Goal: Find specific page/section: Find specific page/section

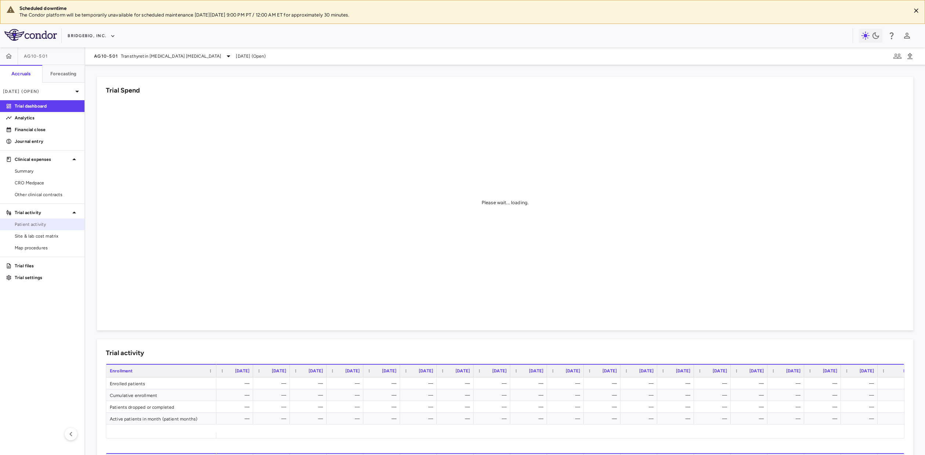
click at [47, 225] on span "Patient activity" at bounding box center [47, 224] width 64 height 7
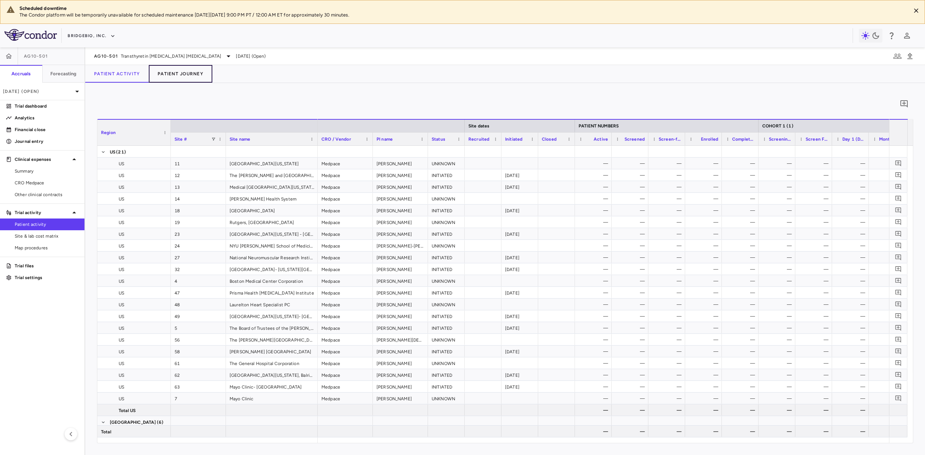
click at [153, 77] on button "Patient Journey" at bounding box center [181, 74] width 64 height 18
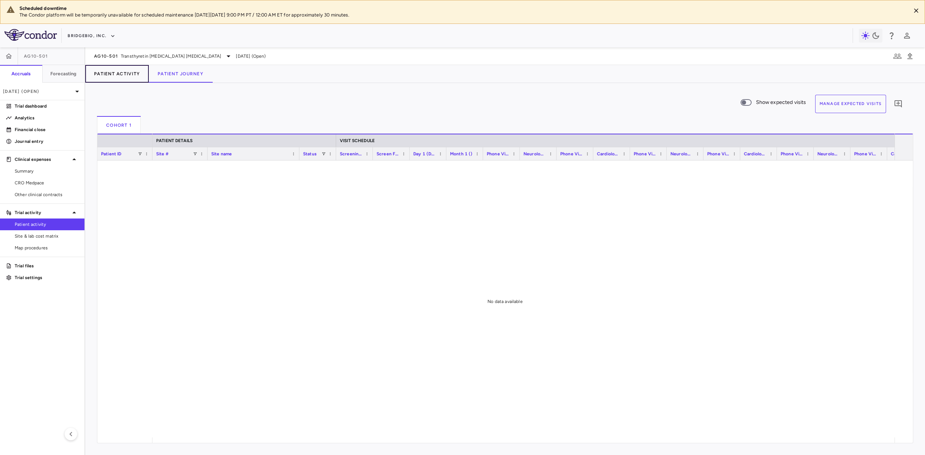
click at [122, 75] on button "Patient Activity" at bounding box center [117, 74] width 64 height 18
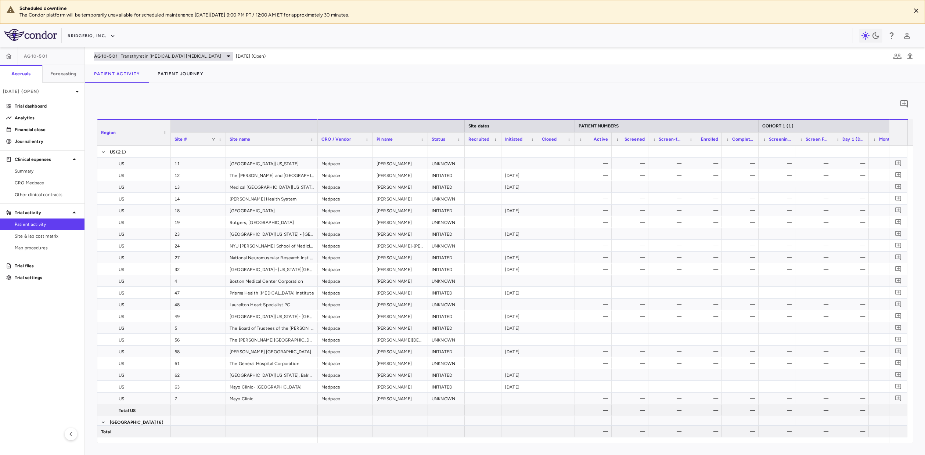
click at [137, 54] on span "Transthyretin Amyloid Cardiomyopathy" at bounding box center [171, 56] width 100 height 7
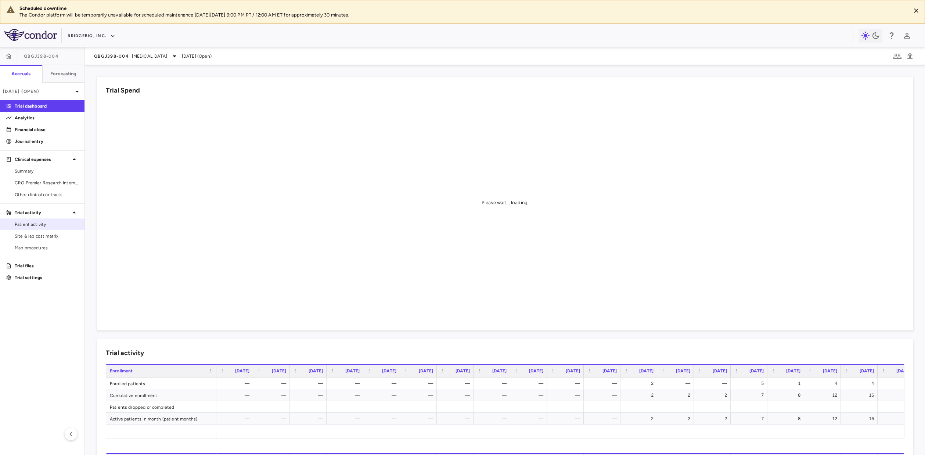
click at [73, 224] on span "Patient activity" at bounding box center [47, 224] width 64 height 7
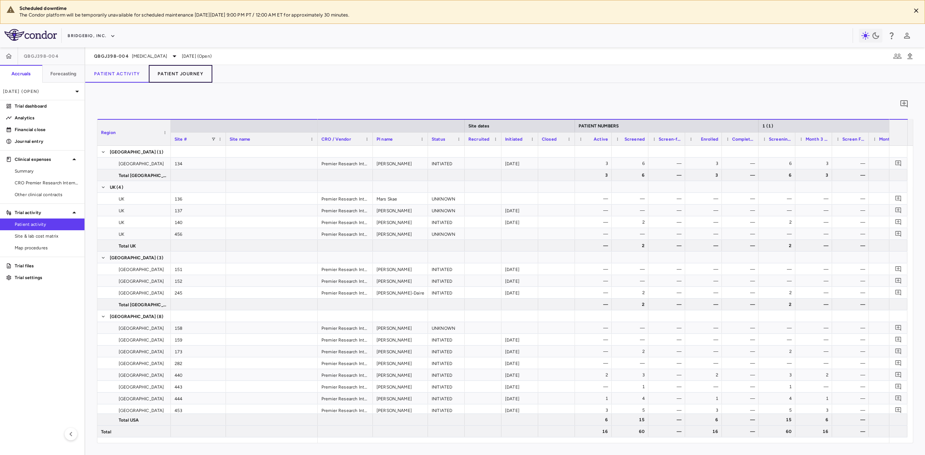
click at [165, 69] on button "Patient Journey" at bounding box center [181, 74] width 64 height 18
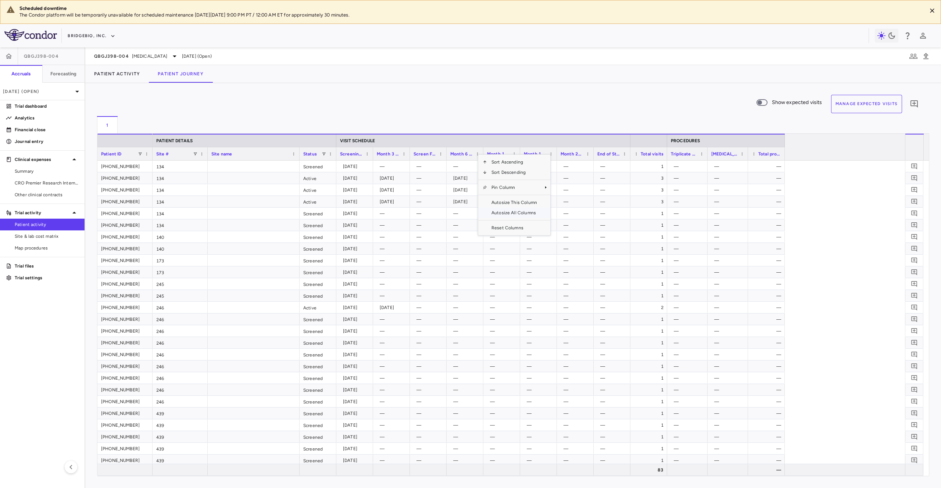
click at [524, 213] on span "Autosize All Columns" at bounding box center [514, 213] width 54 height 10
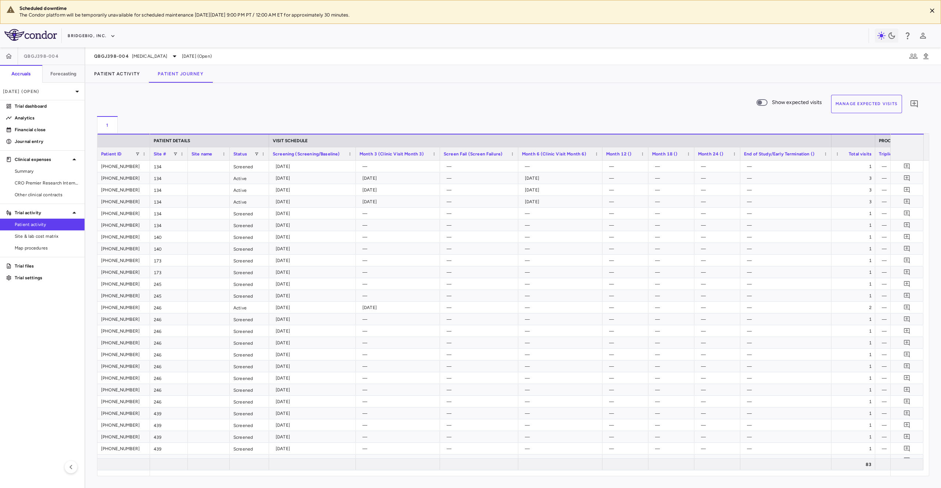
click at [845, 103] on button "Manage Expected Visits" at bounding box center [866, 104] width 71 height 18
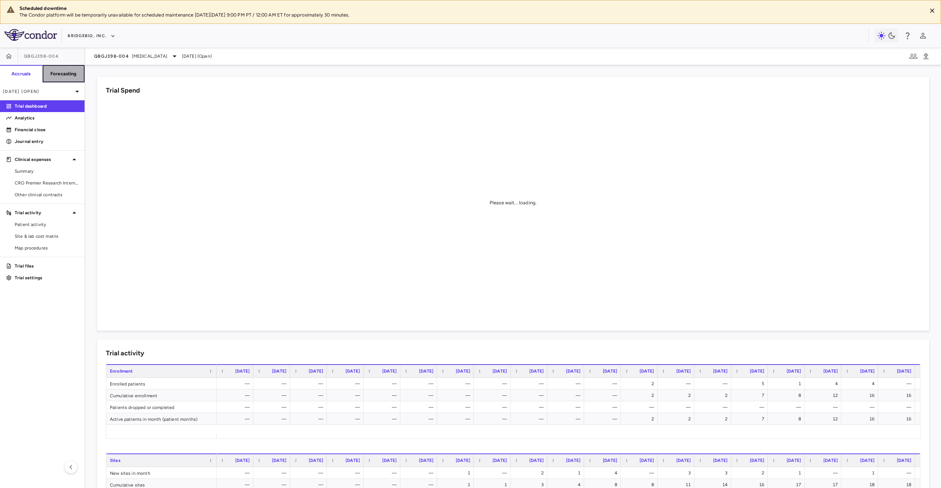
click at [64, 76] on h6 "Forecasting" at bounding box center [63, 74] width 26 height 7
